Goal: Navigation & Orientation: Go to known website

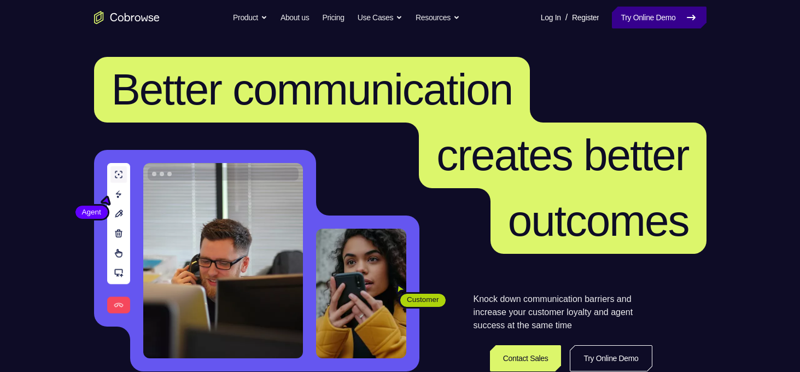
click at [627, 16] on link "Try Online Demo" at bounding box center [659, 18] width 94 height 22
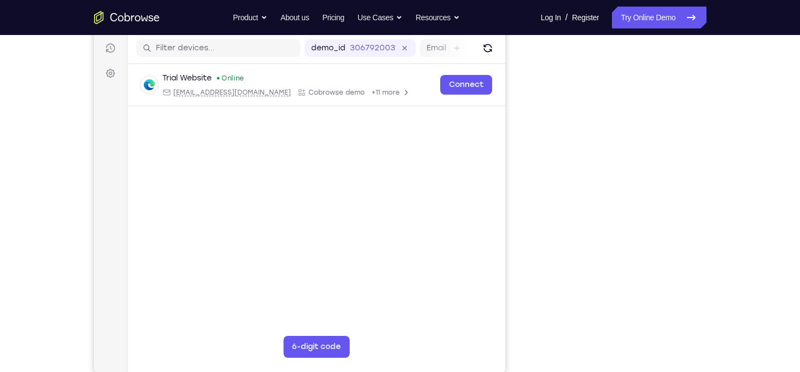
scroll to position [152, 0]
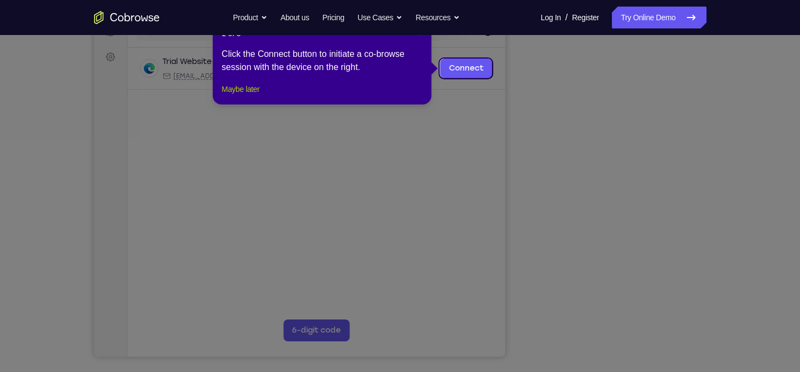
click at [256, 96] on button "Maybe later" at bounding box center [240, 89] width 38 height 13
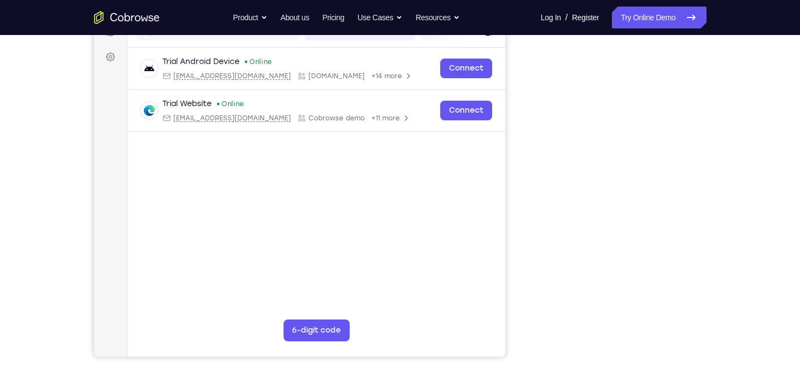
scroll to position [167, 0]
